Goal: Navigation & Orientation: Find specific page/section

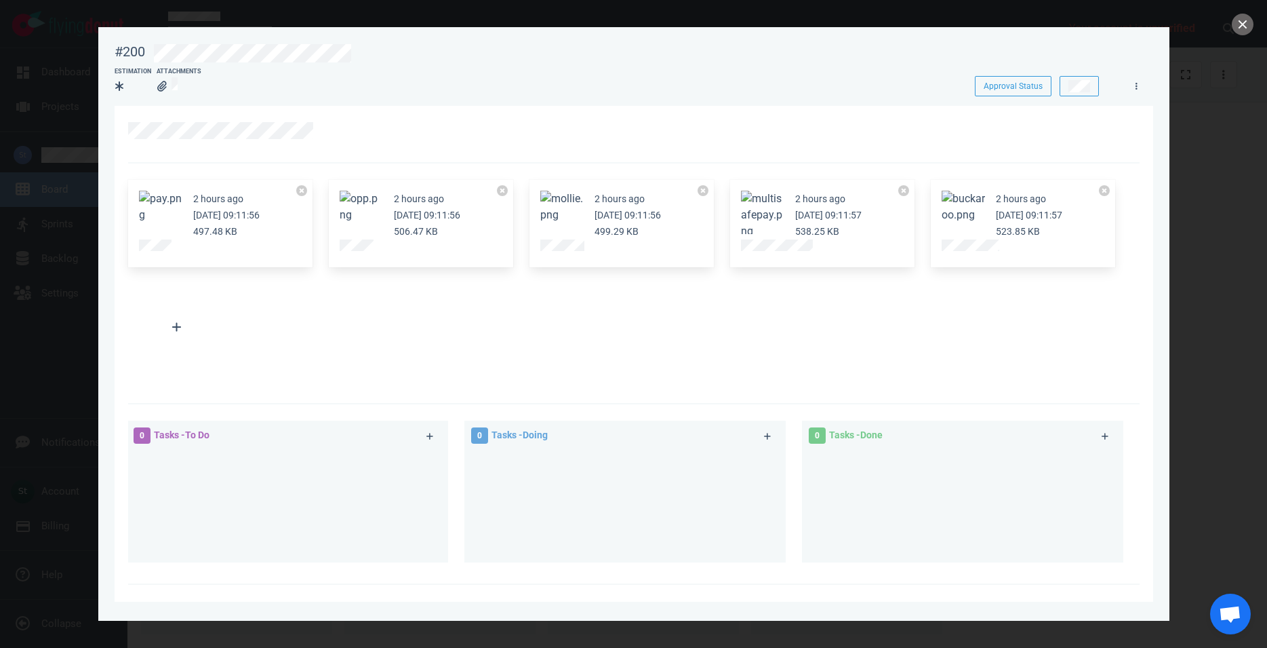
click at [762, 200] on button "Zoom image" at bounding box center [762, 215] width 43 height 49
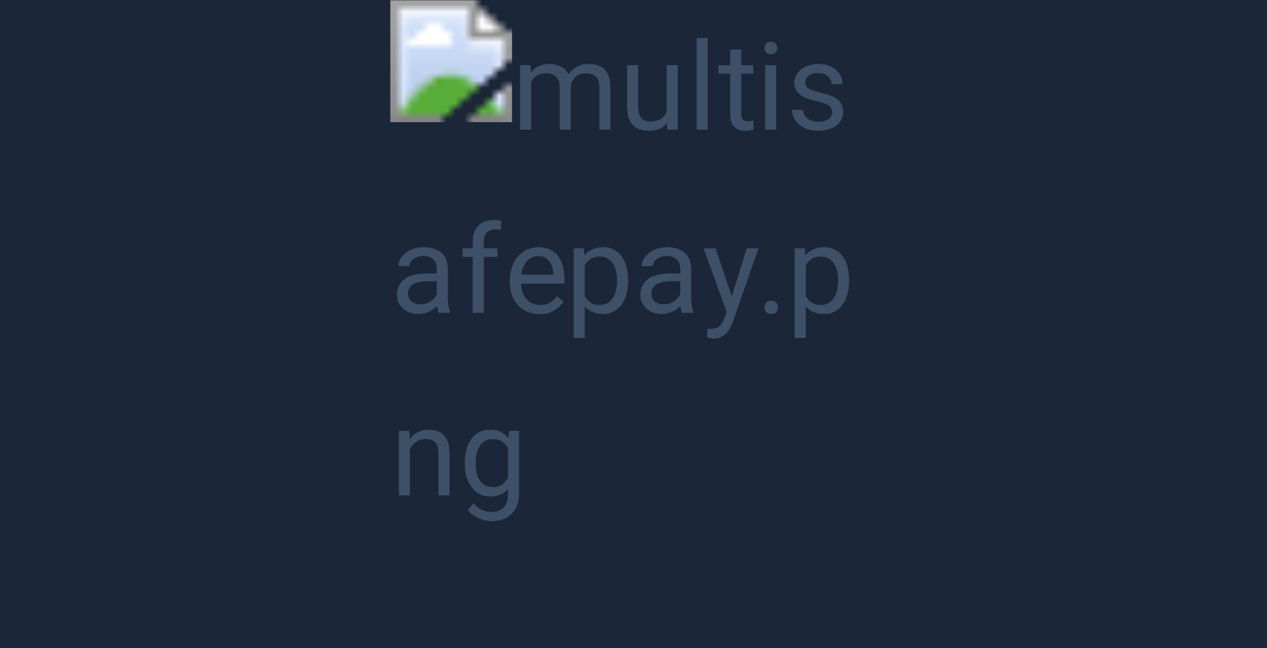
click at [762, 200] on button "Unzoom image" at bounding box center [633, 324] width 1267 height 648
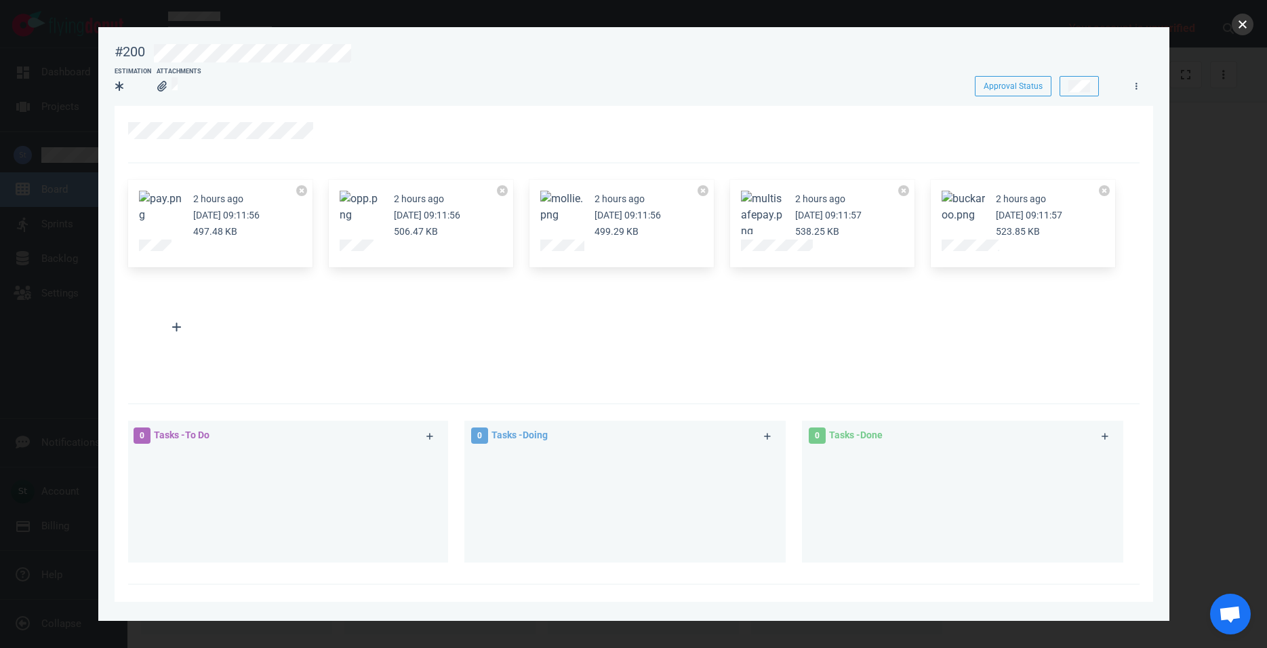
click at [1246, 27] on button "close" at bounding box center [1243, 25] width 22 height 22
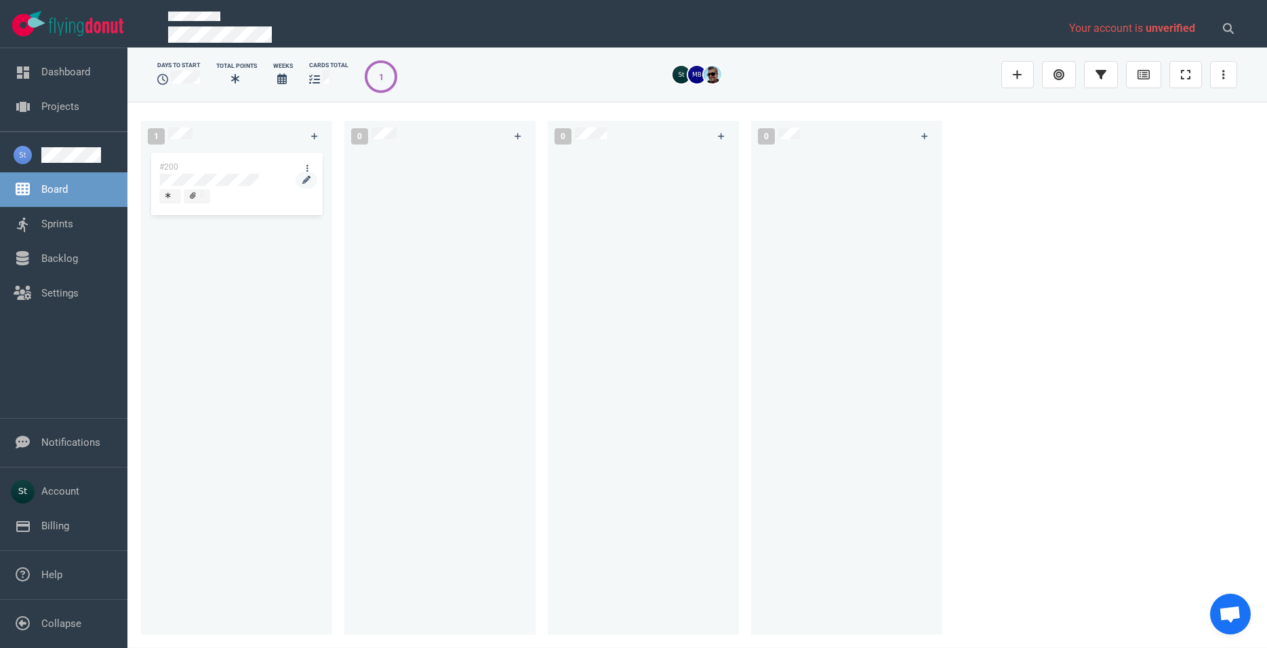
click at [262, 174] on div at bounding box center [236, 180] width 153 height 12
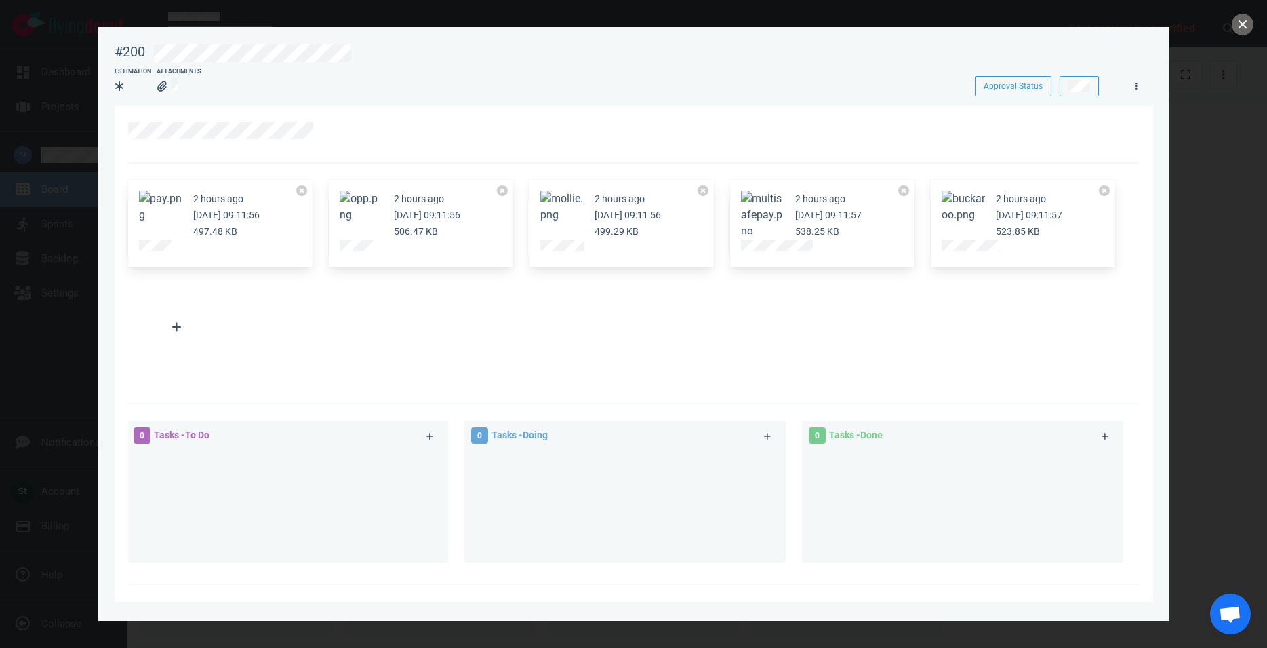
click at [578, 214] on button "Zoom image" at bounding box center [561, 207] width 43 height 33
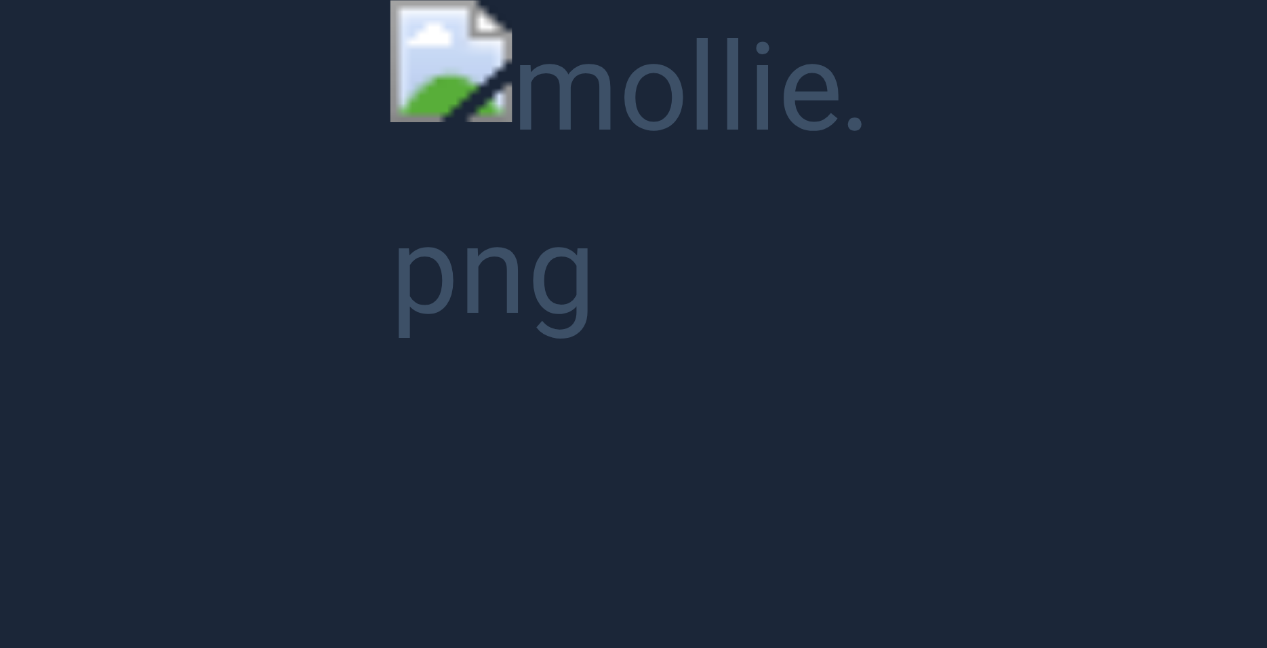
click at [536, 564] on button "Unzoom image" at bounding box center [633, 324] width 1267 height 648
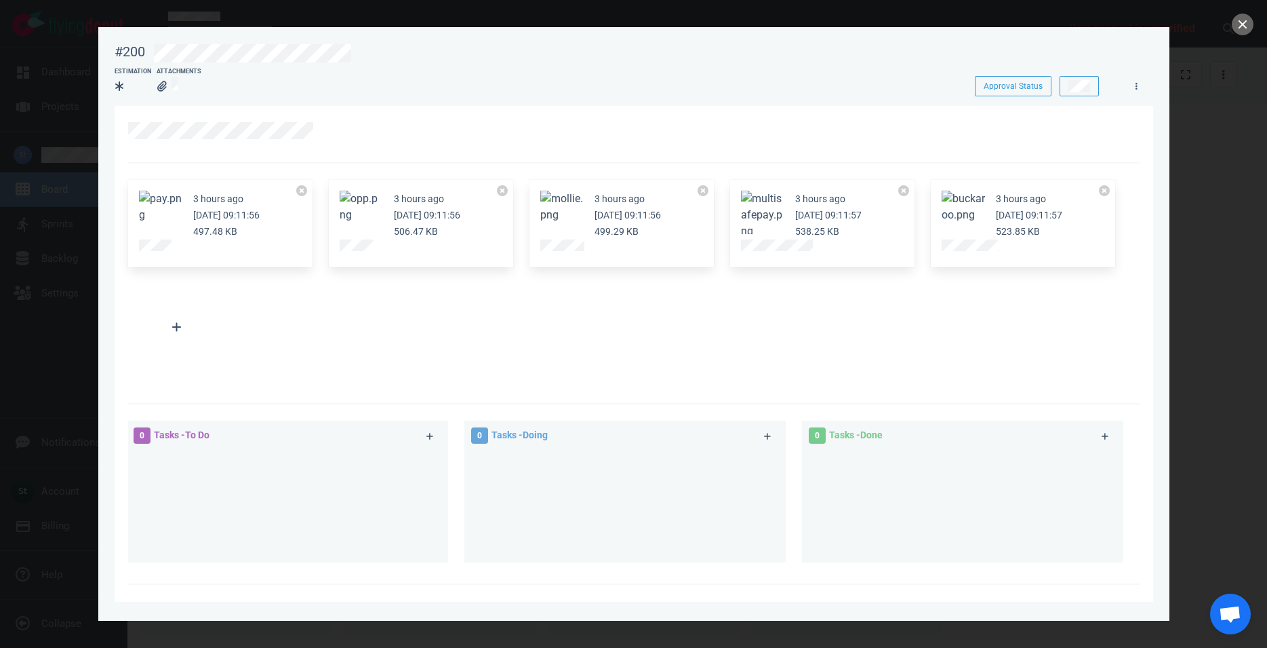
click at [795, 220] on small "[DATE] 09:11:57" at bounding box center [828, 215] width 66 height 11
click at [782, 213] on button "Zoom image" at bounding box center [762, 215] width 43 height 49
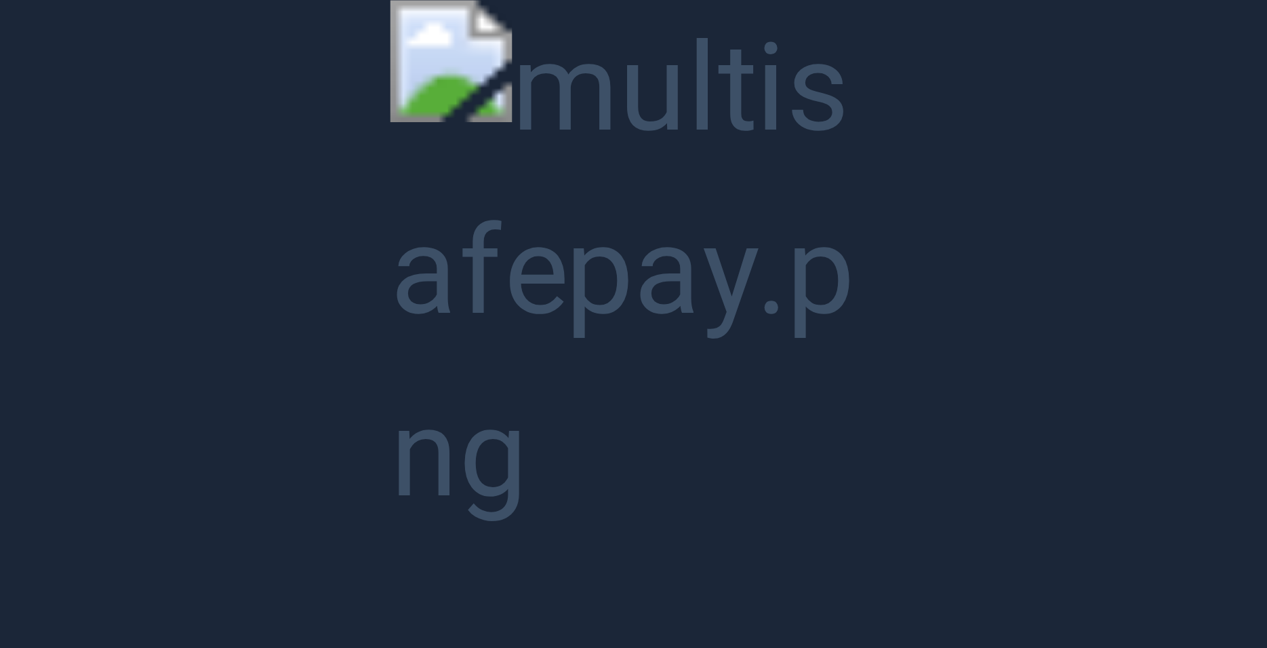
click at [777, 220] on button "Unzoom image" at bounding box center [633, 324] width 1267 height 648
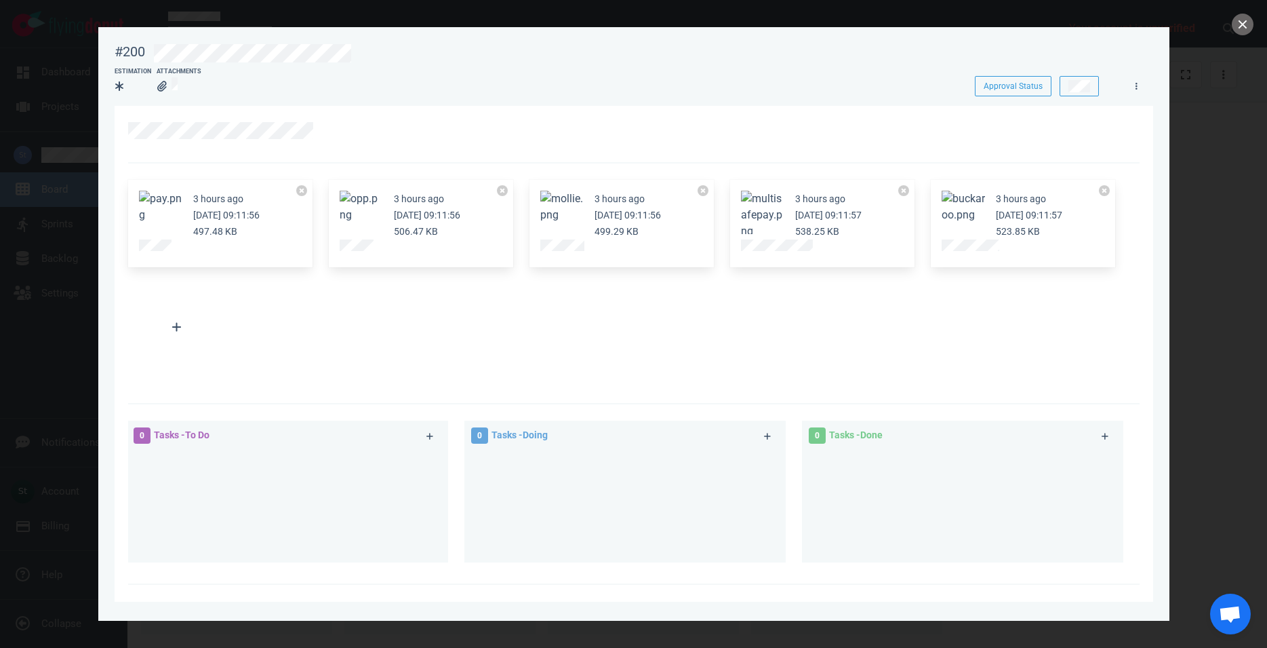
click at [384, 199] on article "3 hours ago [DATE] 09:11:56 506.47 KB" at bounding box center [421, 215] width 163 height 49
click at [372, 196] on button "Zoom image" at bounding box center [361, 207] width 43 height 33
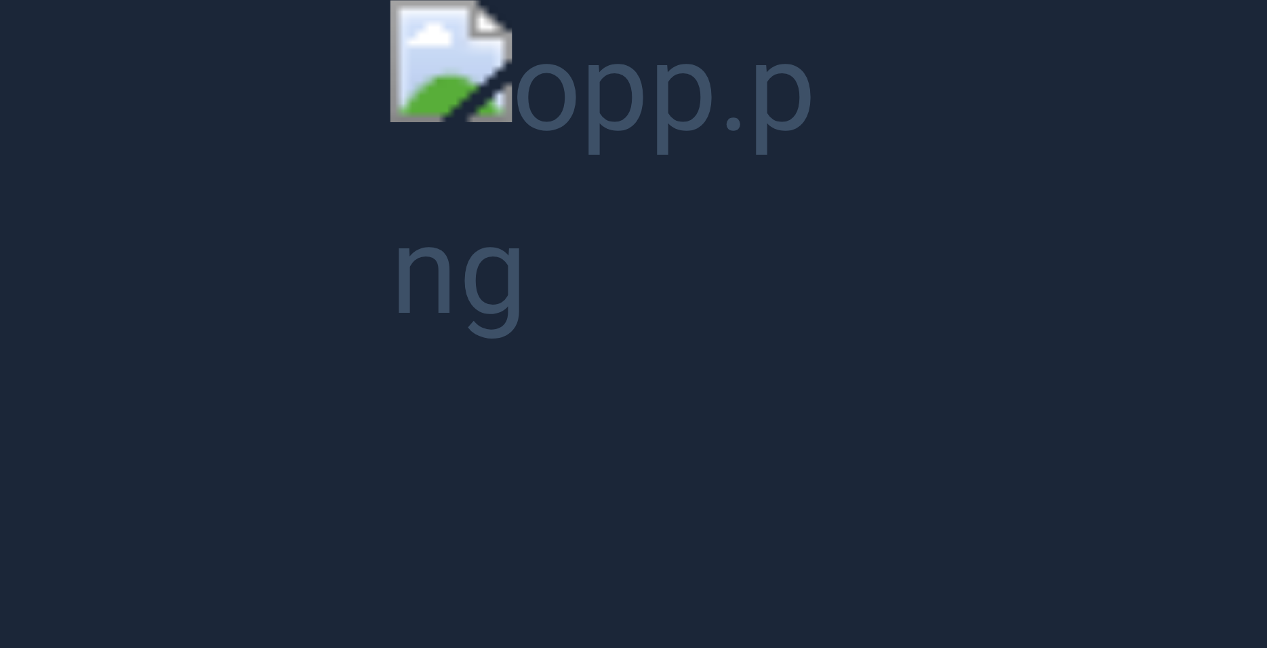
click at [372, 196] on button "Unzoom image" at bounding box center [633, 324] width 1267 height 648
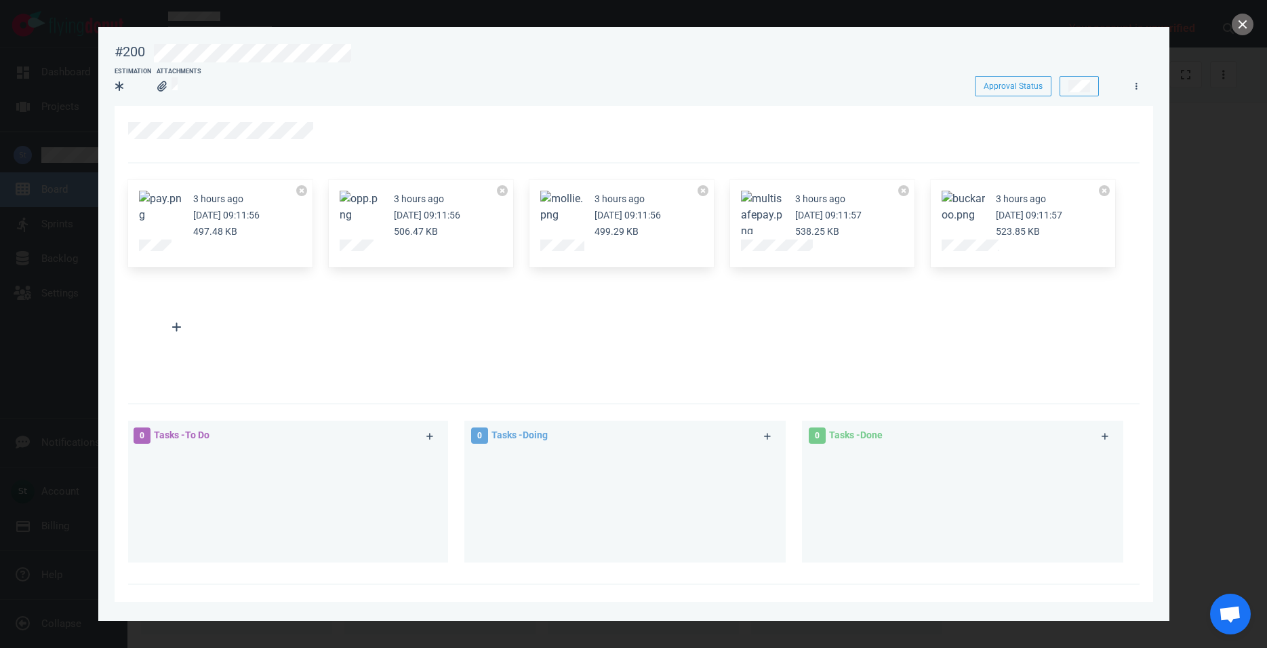
click at [163, 199] on button "Zoom image" at bounding box center [160, 207] width 43 height 33
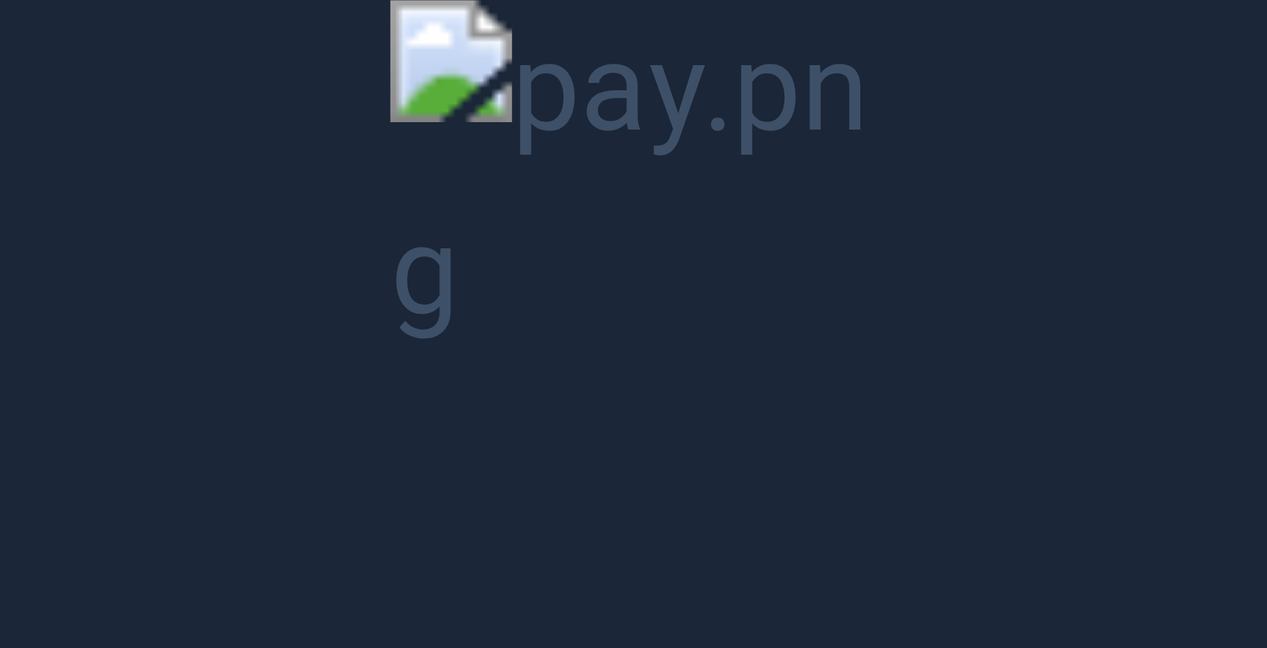
click at [426, 220] on button "Unzoom image" at bounding box center [633, 324] width 1267 height 648
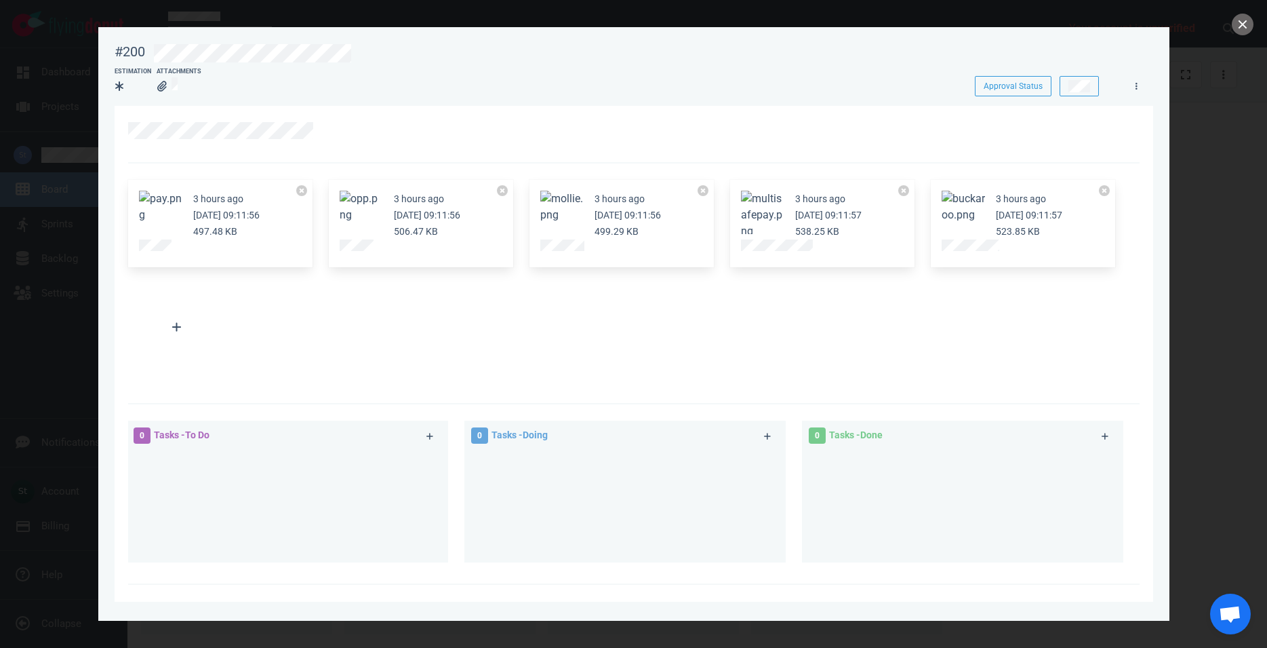
click at [547, 210] on button "Zoom image" at bounding box center [561, 207] width 43 height 33
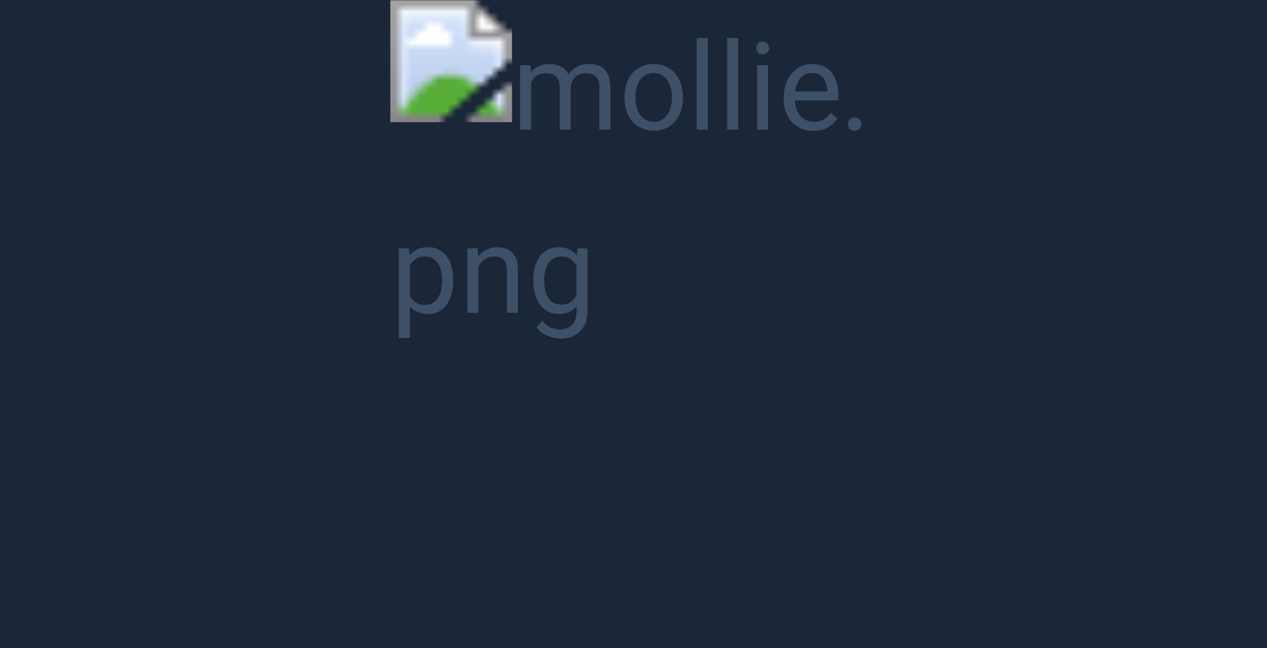
click at [601, 230] on button "Unzoom image" at bounding box center [633, 324] width 1267 height 648
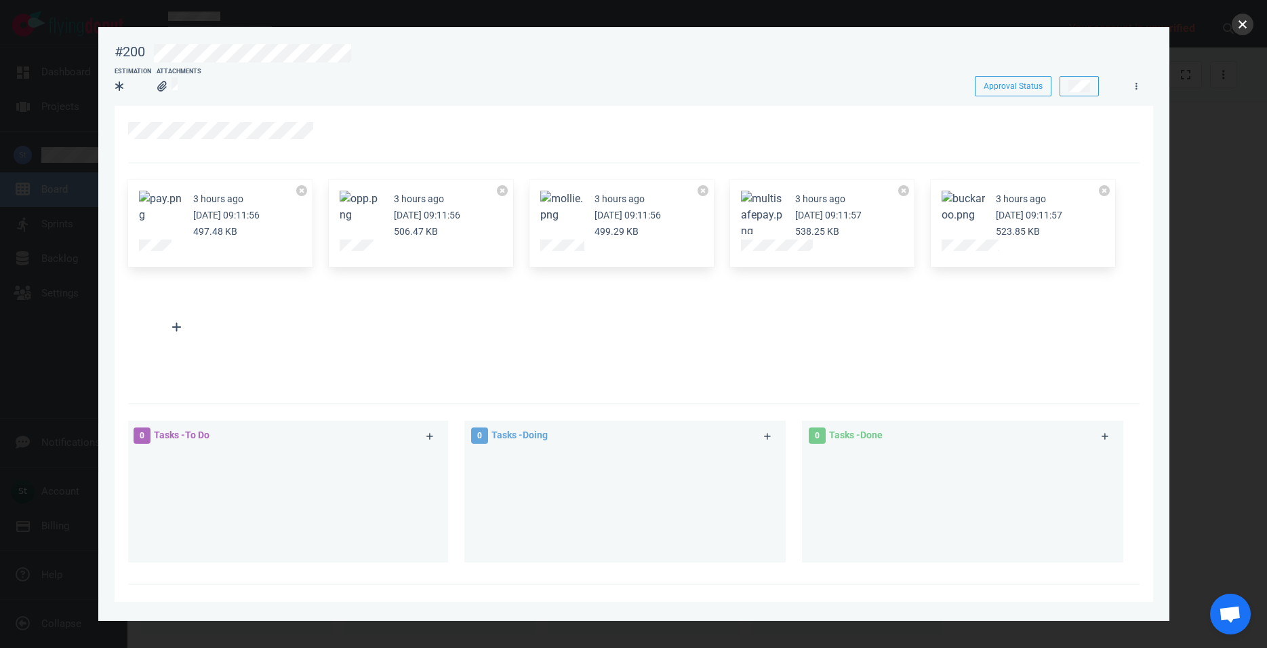
click at [1240, 32] on button "close" at bounding box center [1243, 25] width 22 height 22
click at [753, 216] on button "Zoom image" at bounding box center [762, 215] width 43 height 49
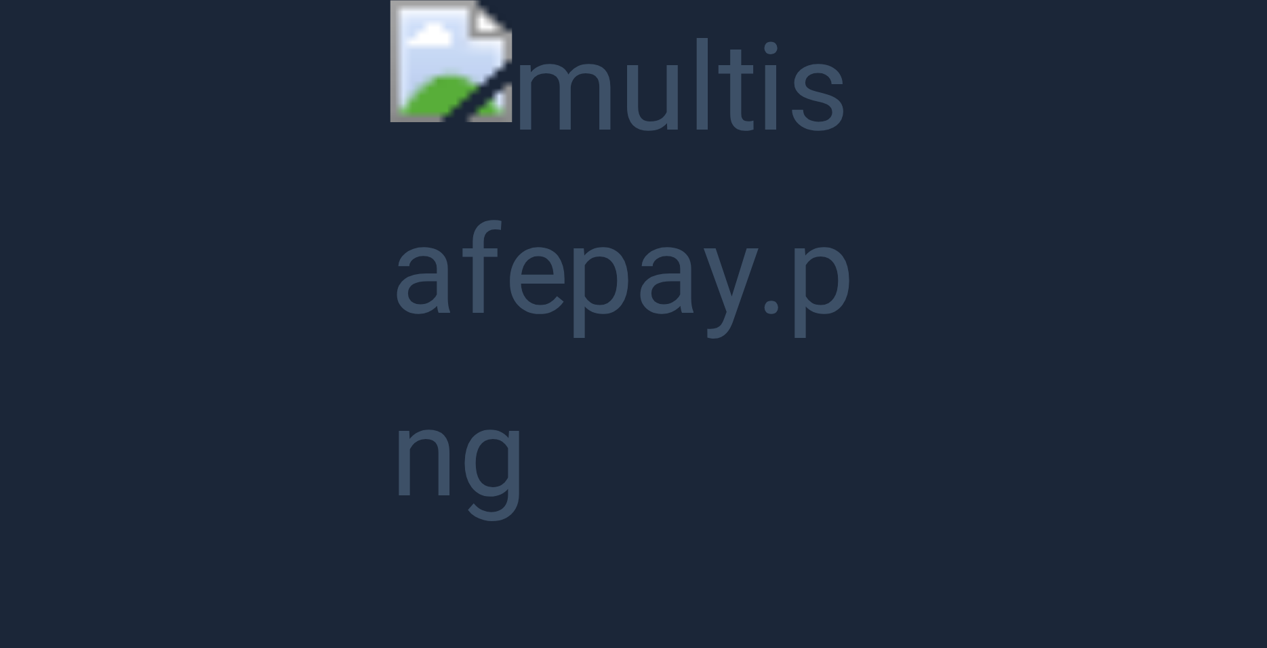
click at [753, 217] on button "Unzoom image" at bounding box center [633, 324] width 1267 height 648
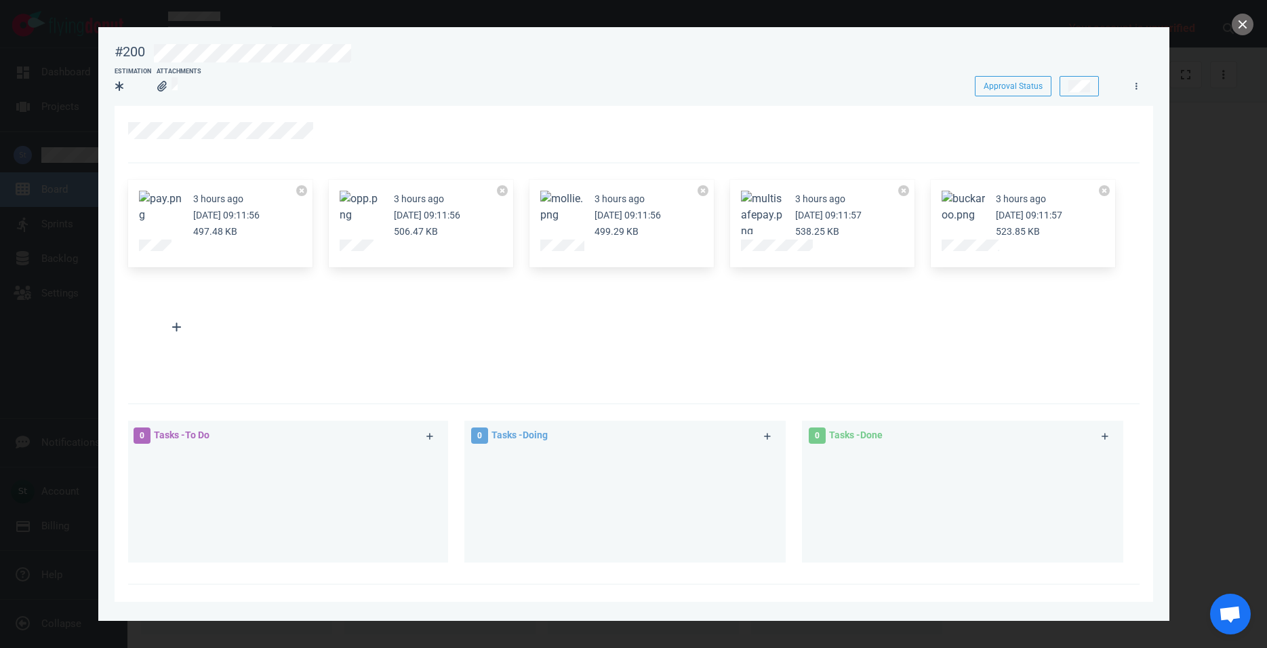
click at [953, 210] on button "Zoom image" at bounding box center [963, 207] width 43 height 33
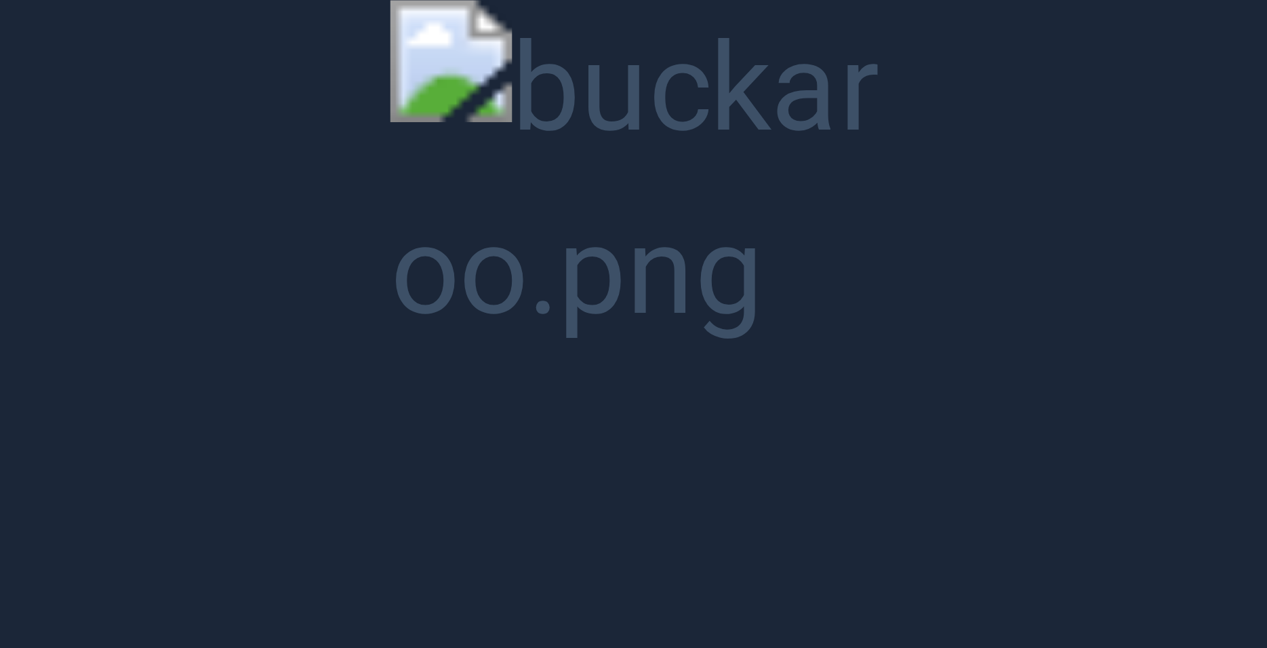
click at [952, 210] on button "Unzoom image" at bounding box center [633, 324] width 1267 height 648
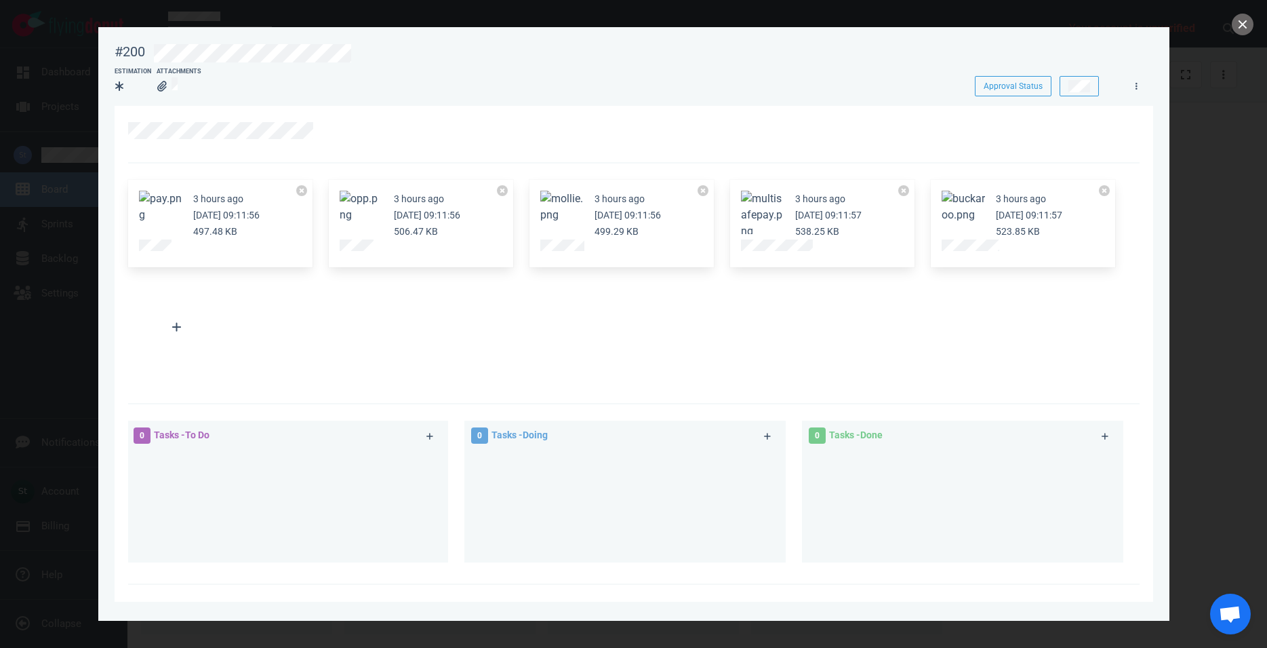
click at [579, 210] on button "Zoom image" at bounding box center [561, 207] width 43 height 33
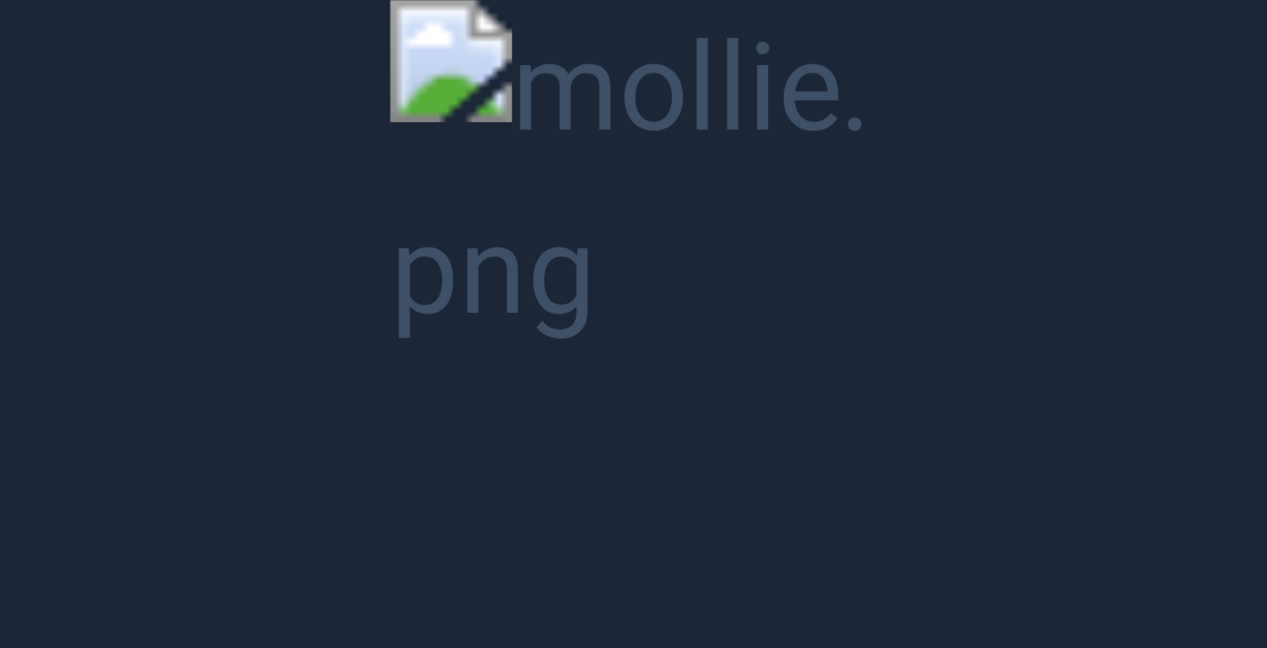
click at [462, 87] on button "Unzoom image" at bounding box center [633, 324] width 1267 height 648
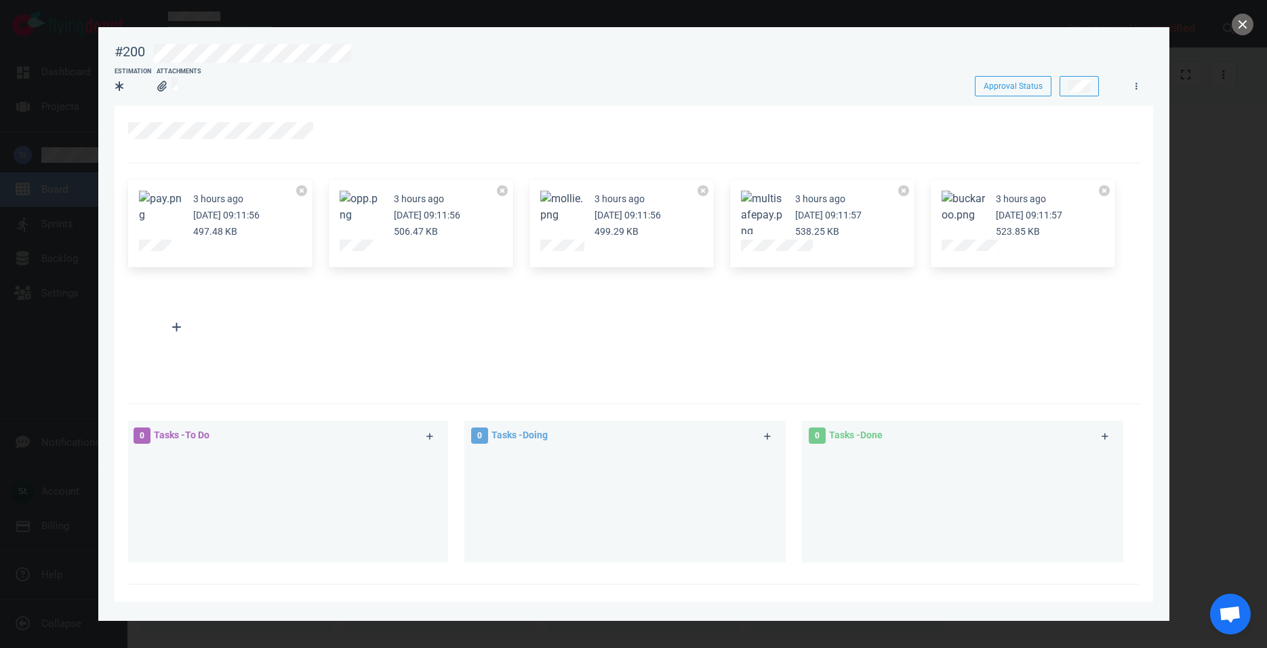
click at [874, 241] on div at bounding box center [822, 247] width 163 height 16
click at [1020, 204] on small "3 hours ago" at bounding box center [1021, 198] width 50 height 11
click at [985, 199] on button "Zoom image" at bounding box center [963, 207] width 43 height 33
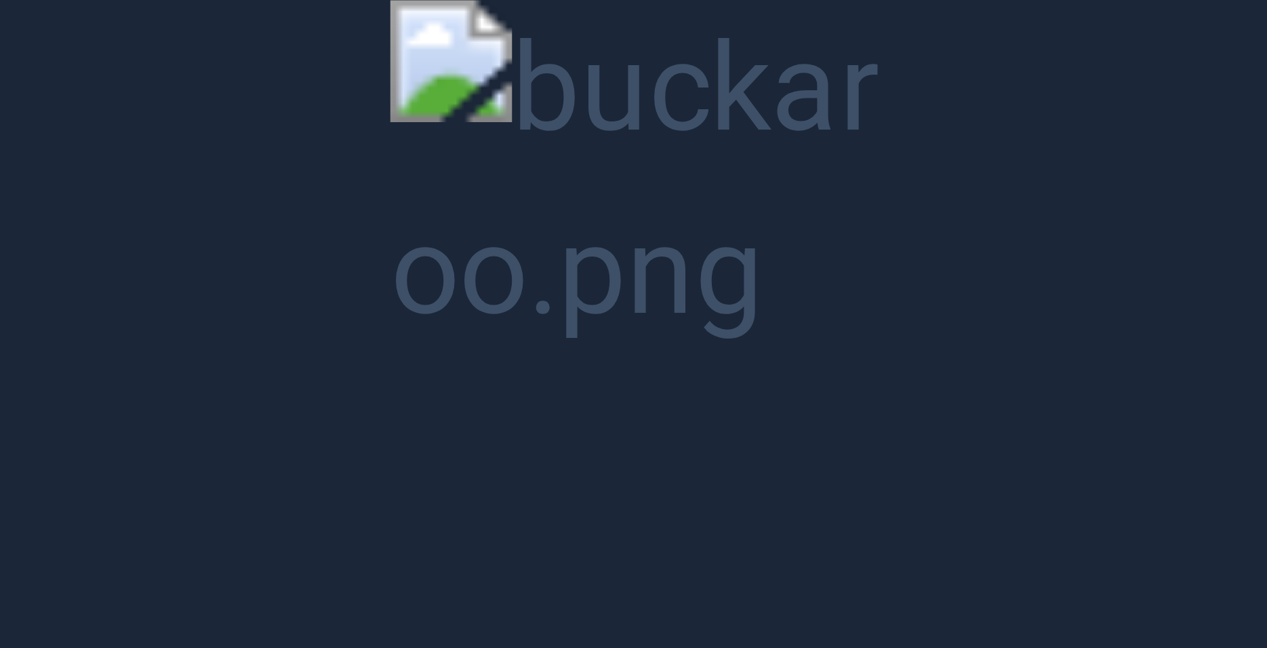
click at [568, 149] on button "Unzoom image" at bounding box center [633, 324] width 1267 height 648
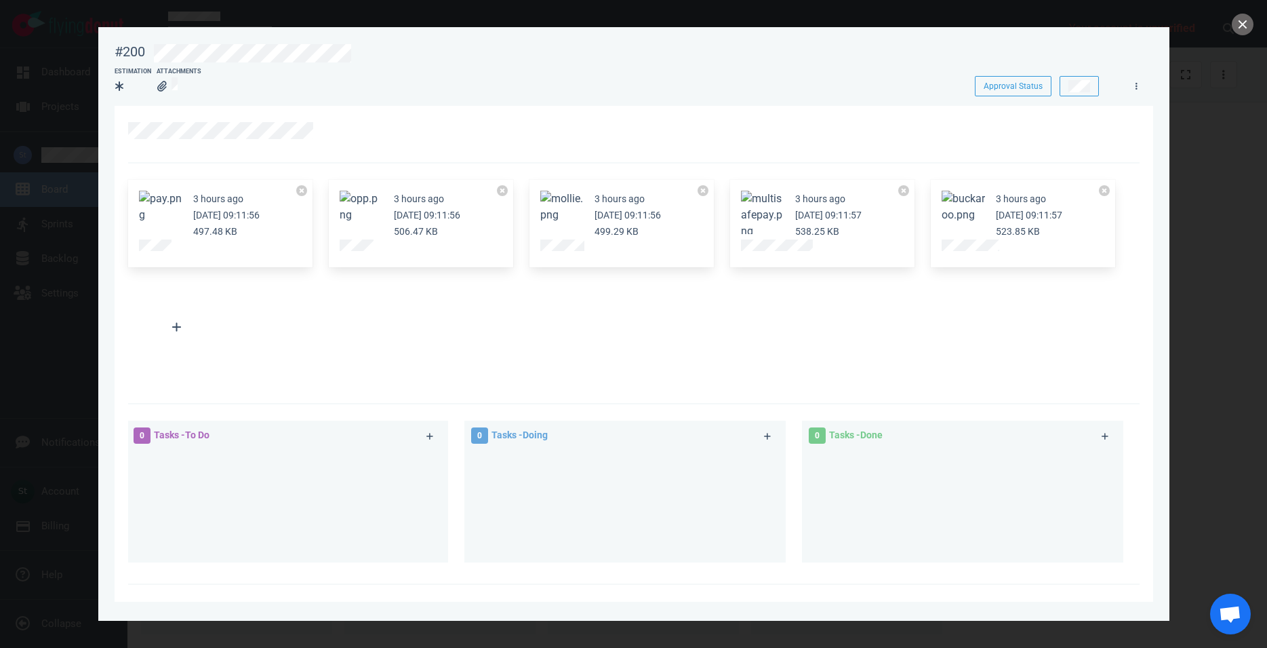
click at [569, 216] on button "Zoom image" at bounding box center [561, 207] width 43 height 33
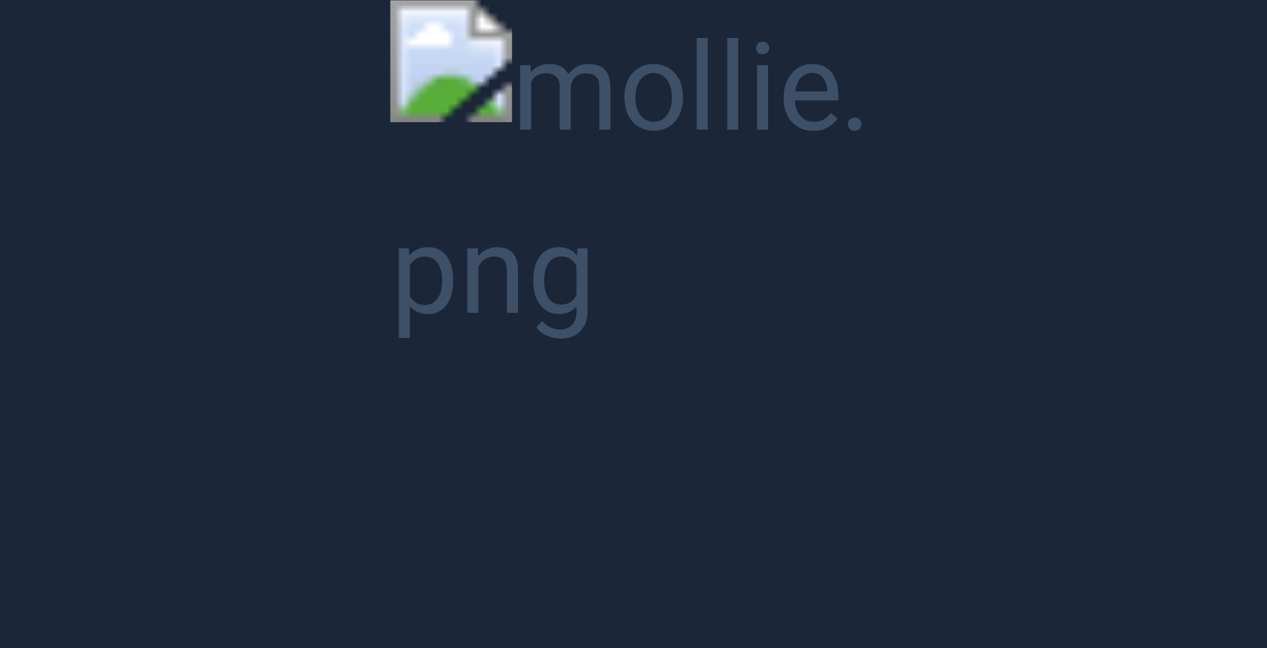
click at [601, 238] on button "Unzoom image" at bounding box center [633, 324] width 1267 height 648
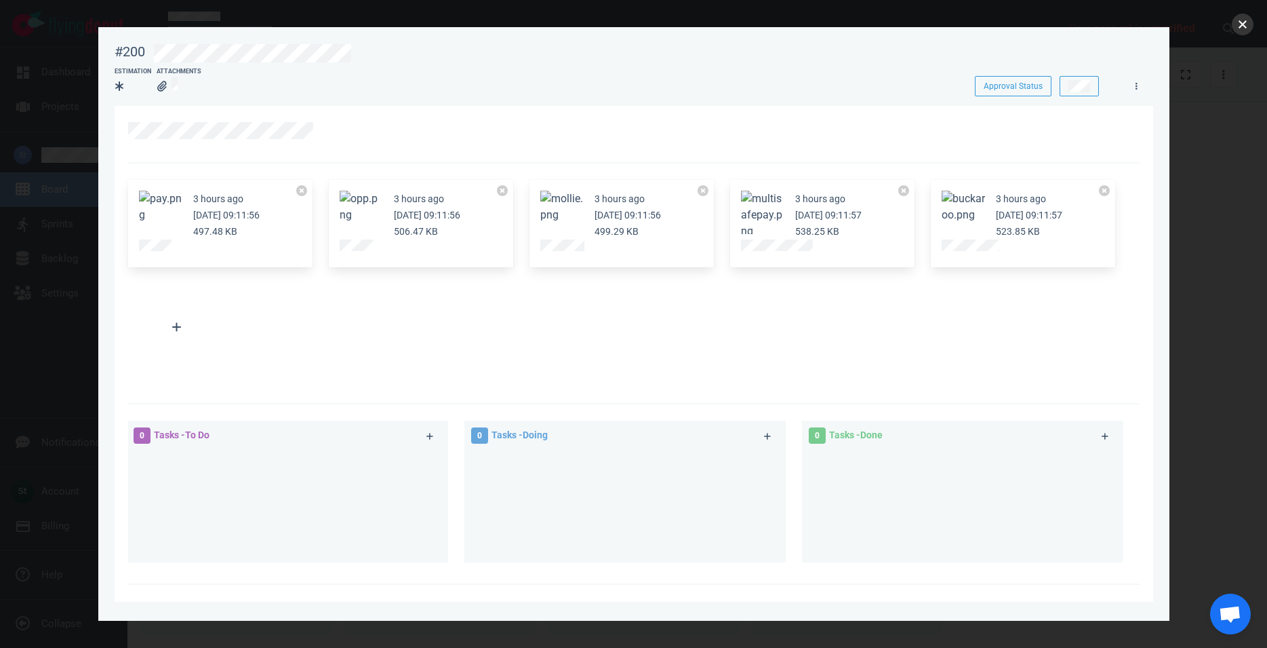
click at [1246, 22] on button "close" at bounding box center [1243, 25] width 22 height 22
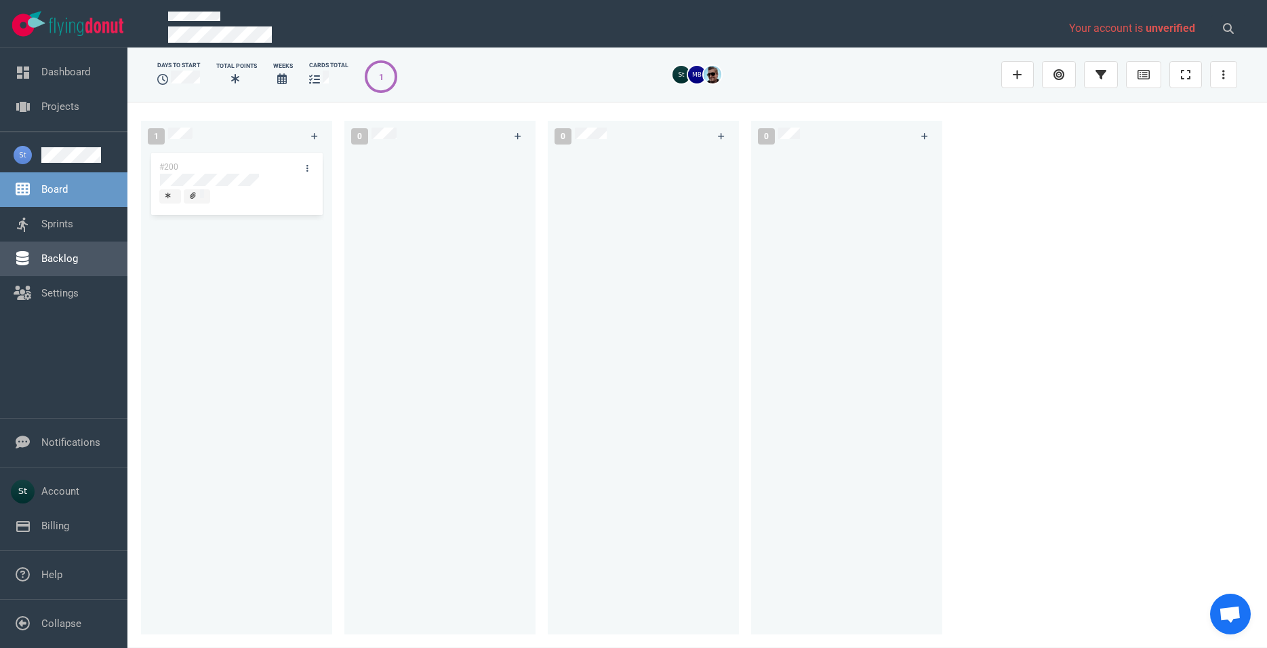
click at [78, 252] on link "Backlog" at bounding box center [59, 258] width 37 height 12
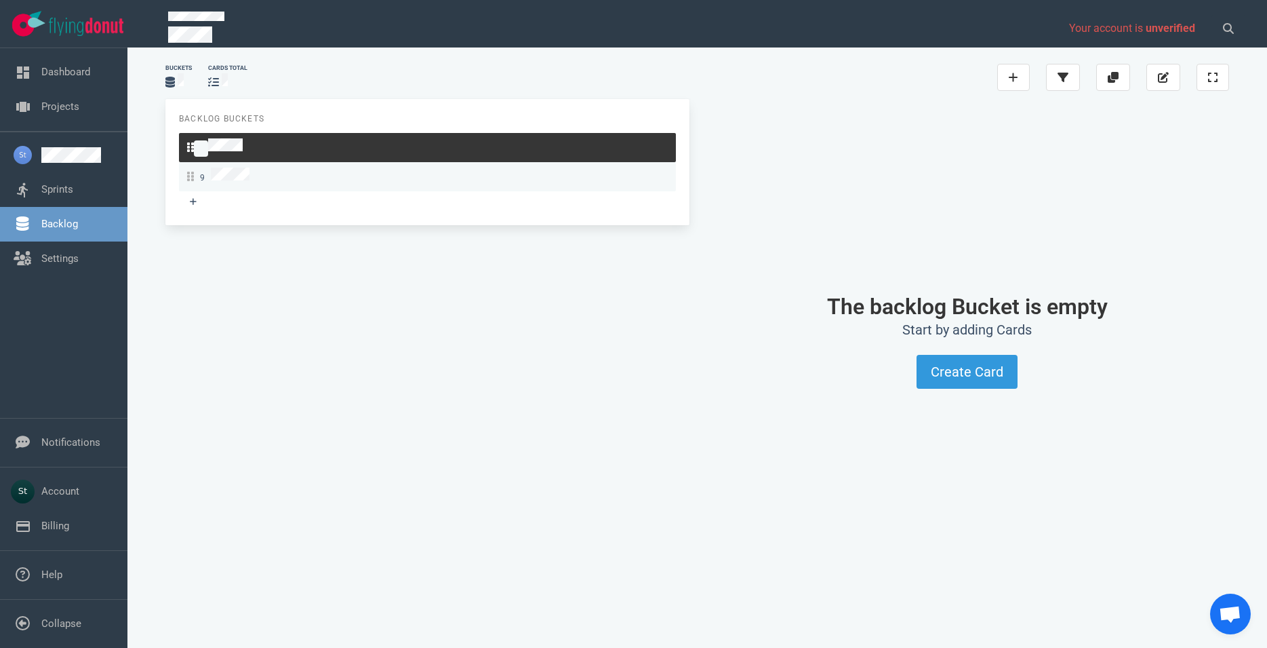
click at [299, 170] on div "9" at bounding box center [427, 176] width 481 height 18
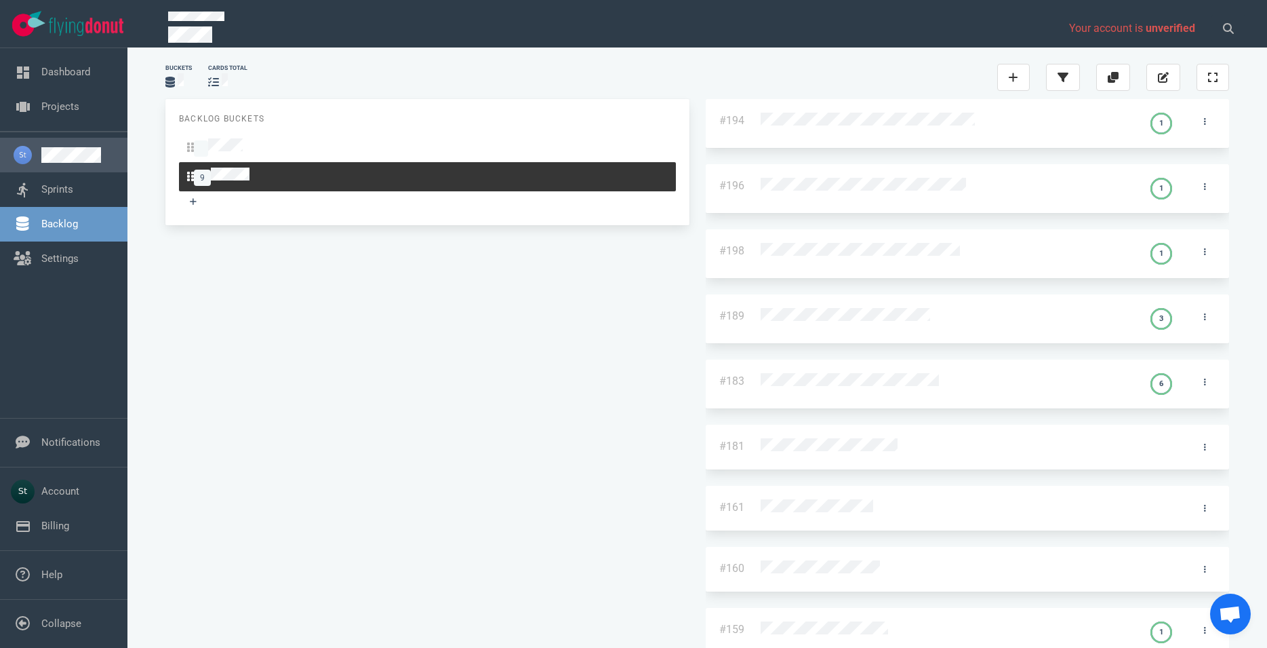
click at [110, 159] on link at bounding box center [78, 155] width 75 height 16
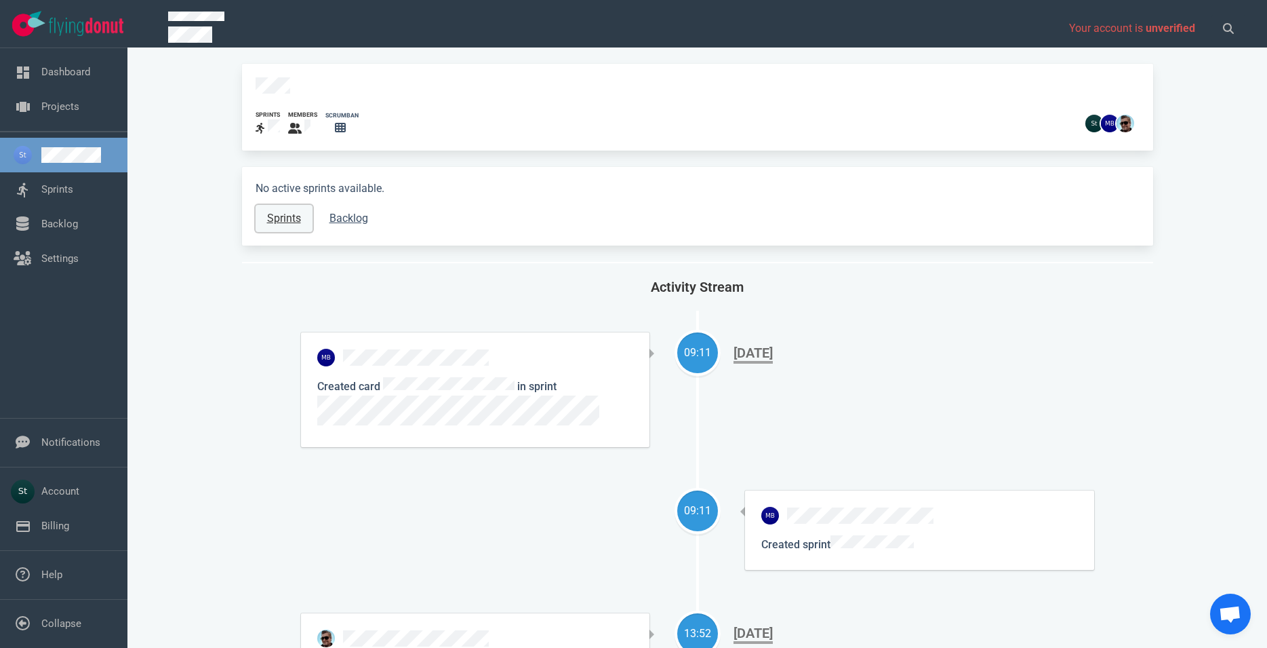
click at [290, 205] on link "Sprints" at bounding box center [284, 218] width 57 height 27
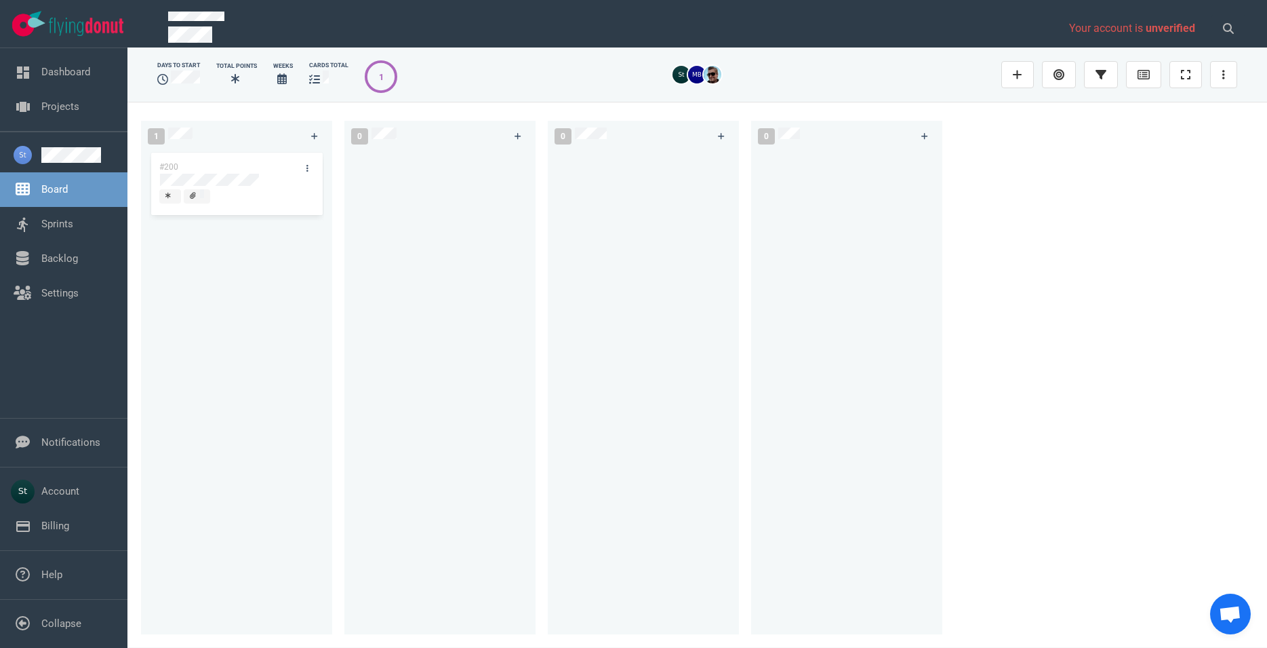
drag, startPoint x: 208, startPoint y: 80, endPoint x: 167, endPoint y: 75, distance: 41.6
click at [167, 75] on div "days to start" at bounding box center [178, 74] width 59 height 43
click at [167, 75] on icon at bounding box center [162, 79] width 11 height 11
drag, startPoint x: 207, startPoint y: 82, endPoint x: 174, endPoint y: 89, distance: 33.9
click at [174, 89] on div "days to start" at bounding box center [178, 74] width 59 height 43
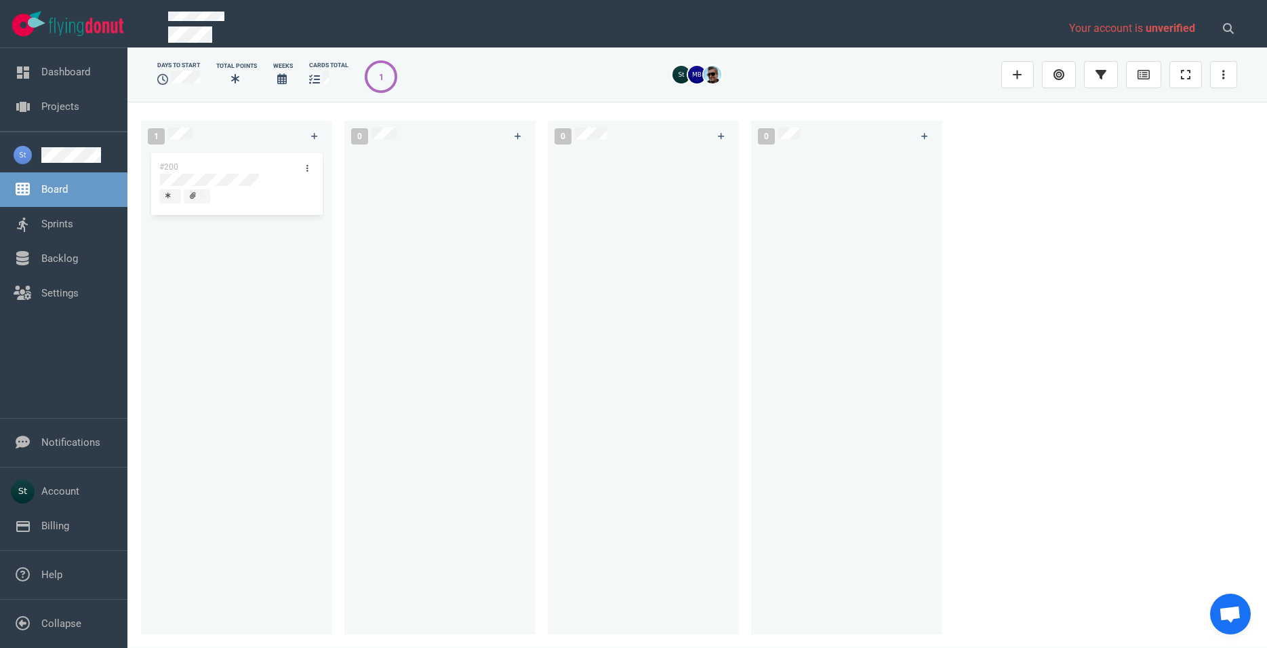
click at [174, 89] on div "days to start" at bounding box center [178, 74] width 59 height 43
click at [792, 273] on div at bounding box center [846, 384] width 175 height 469
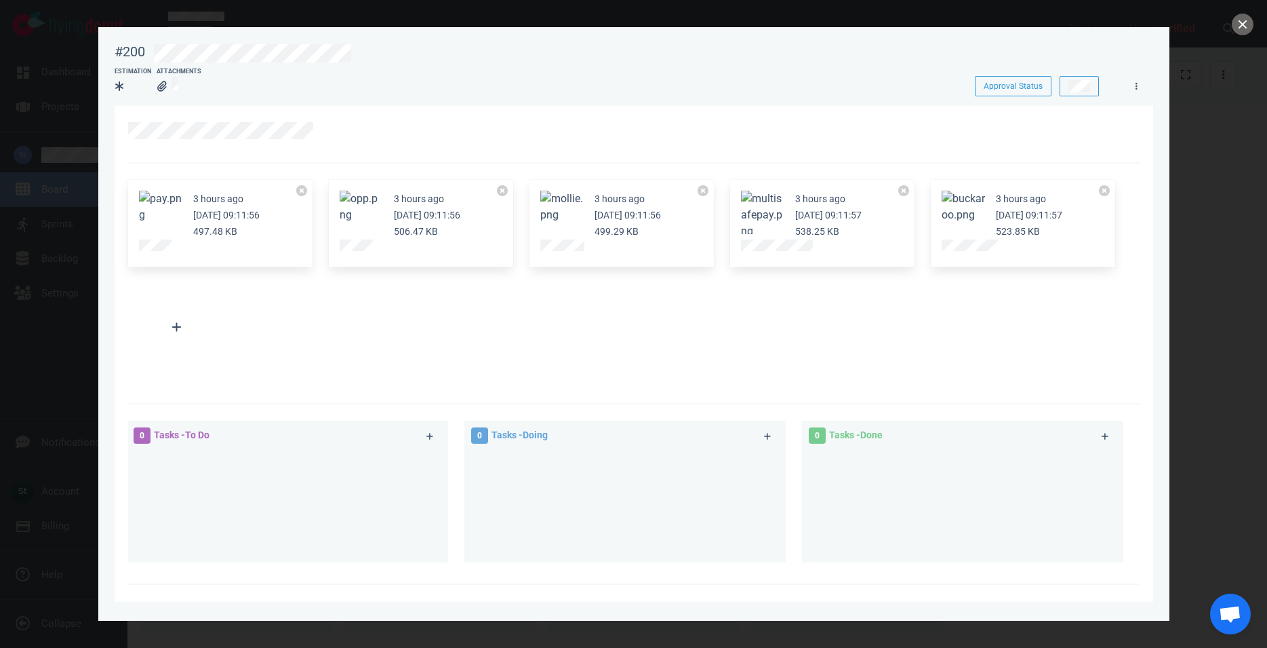
click at [503, 332] on div "3 hours ago [DATE] 09:11:56 497.48 KB 3 hours ago [DATE] 09:11:56 506.47 KB 3 h…" at bounding box center [630, 275] width 1020 height 207
click at [1246, 34] on button "close" at bounding box center [1243, 25] width 22 height 22
click at [983, 222] on button "Zoom image" at bounding box center [963, 207] width 43 height 33
